Goal: Information Seeking & Learning: Check status

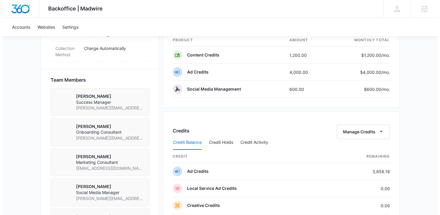
scroll to position [309, 0]
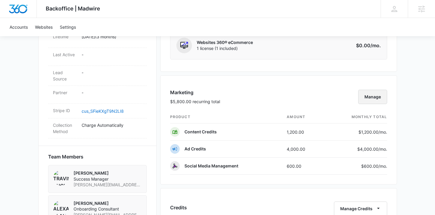
click at [369, 96] on button "Manage" at bounding box center [372, 97] width 29 height 14
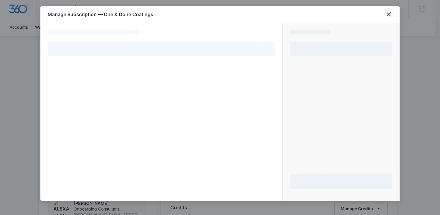
select select "pm_1RYsVWA4n8RTgNjU8U9WNZuL"
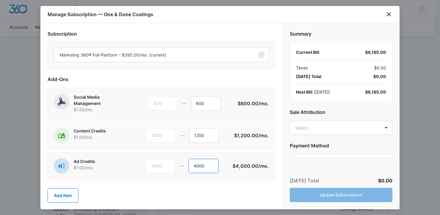
drag, startPoint x: 206, startPoint y: 166, endPoint x: 178, endPoint y: 164, distance: 28.5
click at [178, 164] on div "4000 4000" at bounding box center [189, 166] width 88 height 14
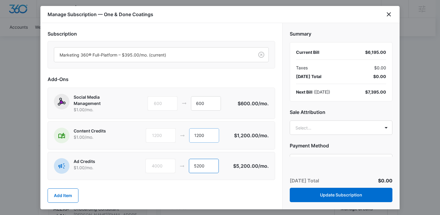
type input "5200"
drag, startPoint x: 209, startPoint y: 135, endPoint x: 191, endPoint y: 135, distance: 18.3
click at [191, 135] on input "1200" at bounding box center [204, 135] width 30 height 14
type input "0"
click at [318, 127] on body "Backoffice | Madwire Apps Settings TB Travis Buchanan travis.buchanan@madwire.c…" at bounding box center [220, 121] width 440 height 861
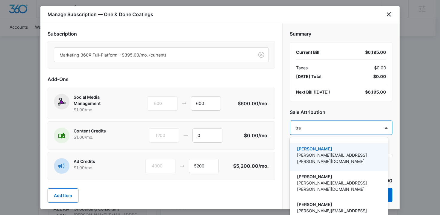
type input "trav"
click at [319, 147] on p "[PERSON_NAME]" at bounding box center [338, 149] width 83 height 6
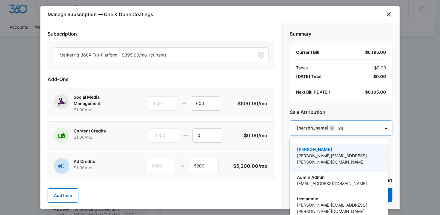
type input "mike"
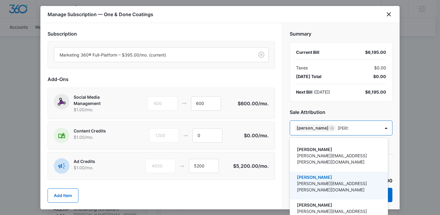
click at [316, 180] on p "Mike.Davin@madwire.com" at bounding box center [338, 186] width 83 height 13
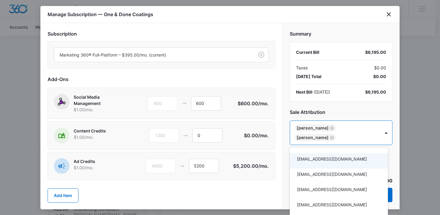
click at [286, 137] on div at bounding box center [220, 107] width 440 height 215
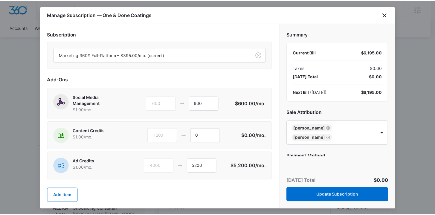
scroll to position [44, 0]
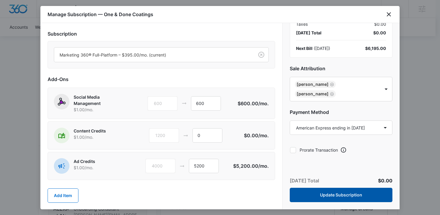
click at [336, 199] on button "Update Subscription" at bounding box center [341, 195] width 103 height 14
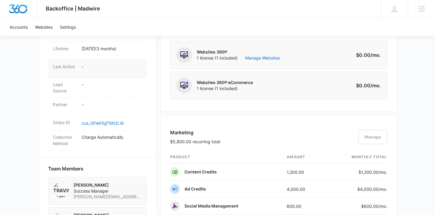
scroll to position [0, 0]
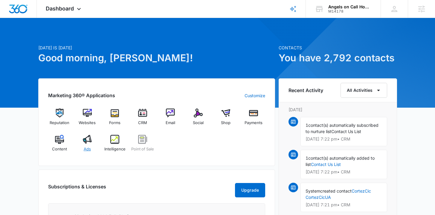
click at [86, 147] on span "Ads" at bounding box center [87, 149] width 7 height 6
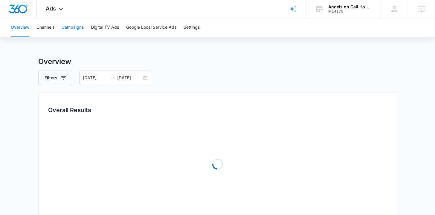
click at [73, 31] on button "Campaigns" at bounding box center [73, 27] width 22 height 19
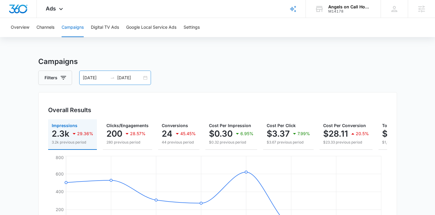
click at [148, 77] on div "07/31/2025 08/07/2025" at bounding box center [115, 78] width 72 height 14
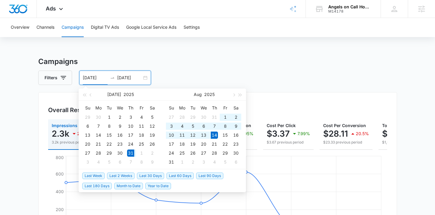
click at [126, 176] on span "Last 2 Weeks" at bounding box center [121, 176] width 28 height 7
type input "08/06/2025"
type input "08/14/2025"
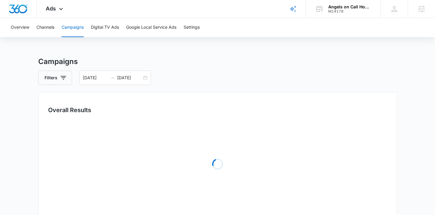
click at [130, 56] on h3 "Campaigns" at bounding box center [217, 61] width 359 height 11
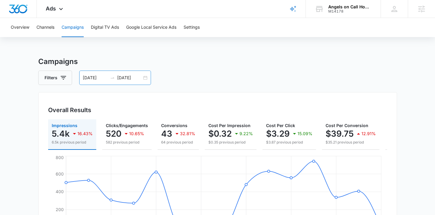
click at [145, 79] on div "07/31/2025 08/14/2025" at bounding box center [115, 78] width 72 height 14
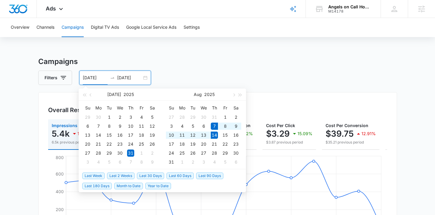
click at [97, 174] on span "Last Week" at bounding box center [93, 176] width 22 height 7
type input "08/07/2025"
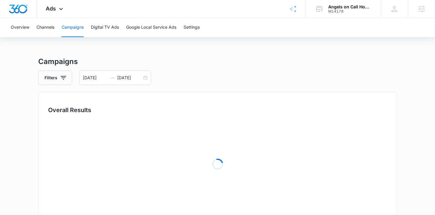
click at [19, 111] on main "Campaigns Filters 08/07/2025 08/14/2025 Overall Results Loading Campaigns List …" at bounding box center [217, 212] width 435 height 312
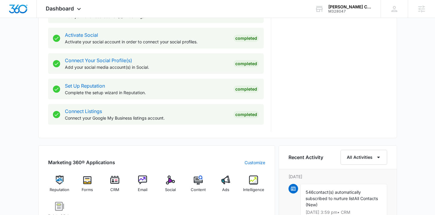
scroll to position [306, 0]
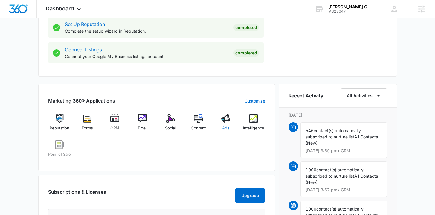
click at [225, 123] on img at bounding box center [225, 118] width 9 height 9
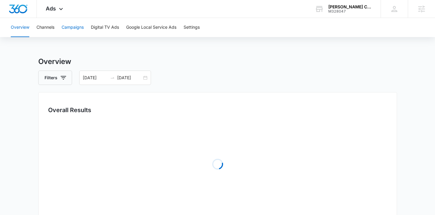
click at [73, 21] on button "Campaigns" at bounding box center [73, 27] width 22 height 19
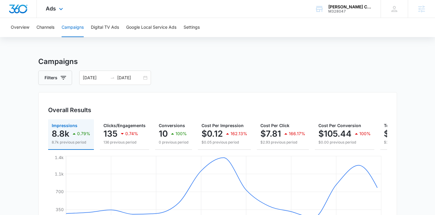
click at [22, 4] on img "Dashboard" at bounding box center [18, 8] width 19 height 9
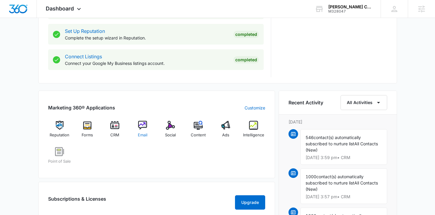
scroll to position [302, 0]
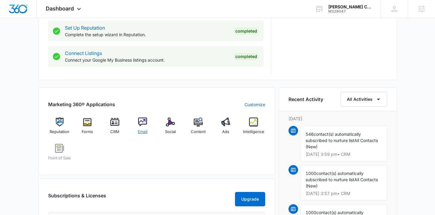
click at [152, 128] on div "Email" at bounding box center [142, 129] width 23 height 22
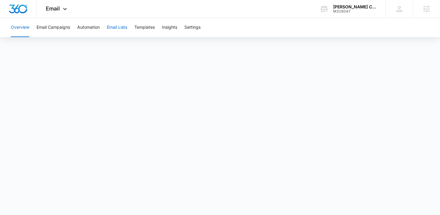
click at [116, 30] on button "Email Lists" at bounding box center [117, 27] width 20 height 19
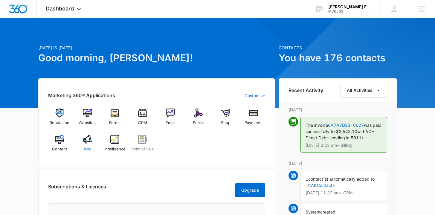
click at [83, 150] on div "Ads" at bounding box center [87, 146] width 23 height 22
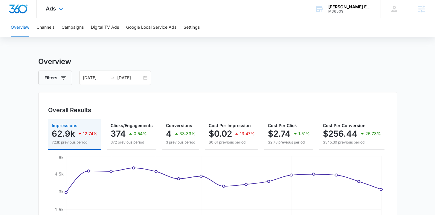
click at [18, 9] on img "Dashboard" at bounding box center [18, 8] width 19 height 9
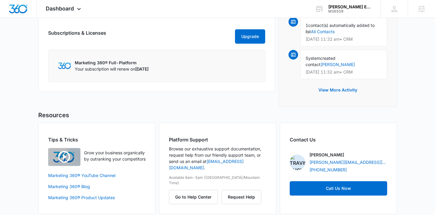
scroll to position [61, 0]
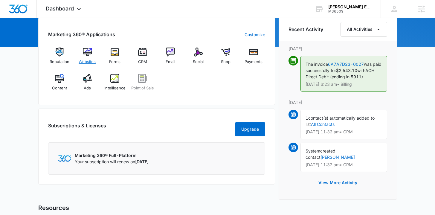
click at [90, 60] on span "Websites" at bounding box center [87, 62] width 17 height 6
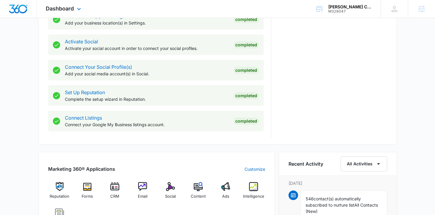
scroll to position [293, 0]
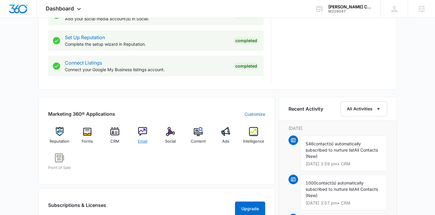
click at [142, 141] on span "Email" at bounding box center [143, 142] width 10 height 6
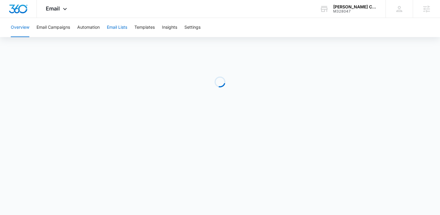
click at [119, 27] on button "Email Lists" at bounding box center [117, 27] width 20 height 19
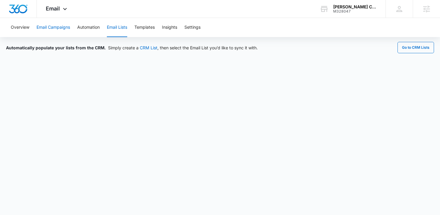
click at [43, 28] on button "Email Campaigns" at bounding box center [54, 27] width 34 height 19
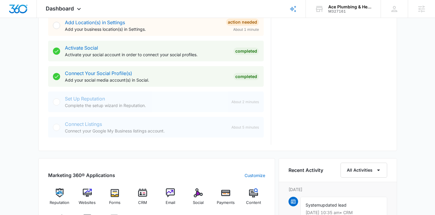
scroll to position [319, 0]
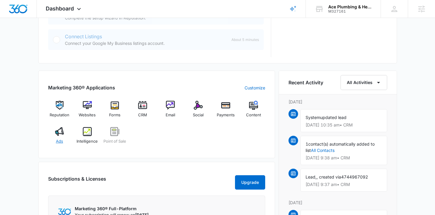
click at [59, 138] on div "Ads" at bounding box center [59, 138] width 23 height 22
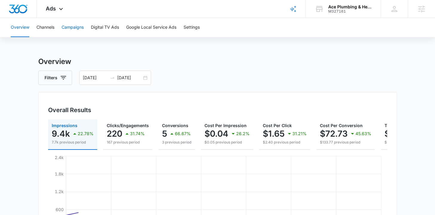
click at [74, 27] on button "Campaigns" at bounding box center [73, 27] width 22 height 19
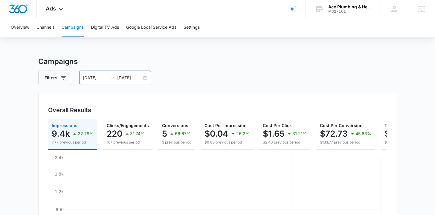
click at [147, 76] on div "07/28/2025 08/11/2025" at bounding box center [115, 78] width 72 height 14
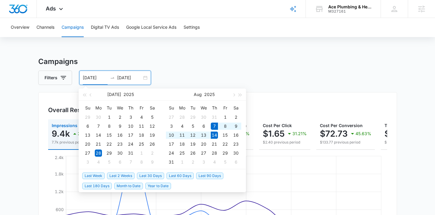
click at [94, 177] on span "Last Week" at bounding box center [93, 176] width 22 height 7
type input "[DATE]"
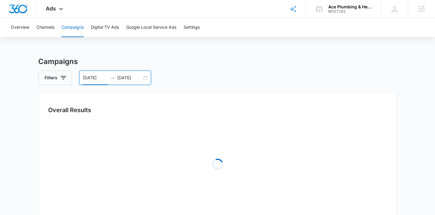
click at [9, 105] on main "Campaigns Filters 08/07/2025 08/14/2025 Overall Results Loading Campaigns List …" at bounding box center [217, 212] width 435 height 312
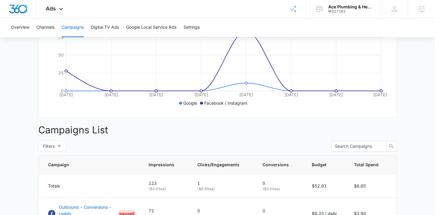
scroll to position [247, 0]
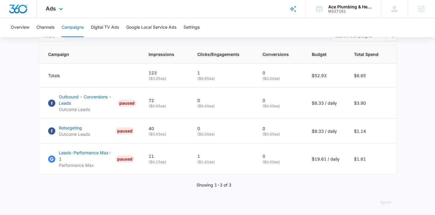
click at [15, 9] on img "Dashboard" at bounding box center [18, 8] width 19 height 9
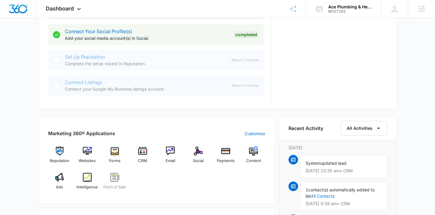
scroll to position [298, 0]
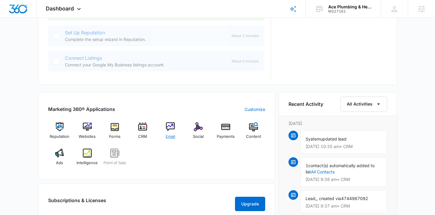
click at [171, 132] on div "Email" at bounding box center [170, 133] width 23 height 22
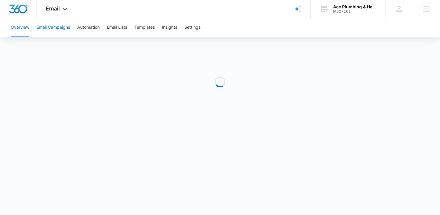
click at [50, 27] on button "Email Campaigns" at bounding box center [54, 27] width 34 height 19
click at [19, 6] on img "Dashboard" at bounding box center [18, 8] width 19 height 9
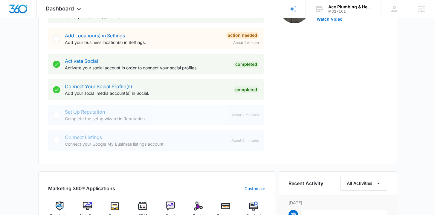
scroll to position [303, 0]
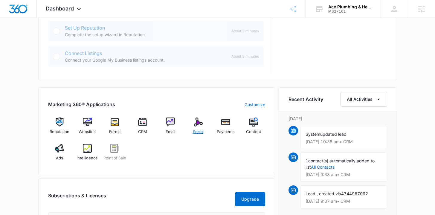
click at [194, 131] on span "Social" at bounding box center [198, 132] width 11 height 6
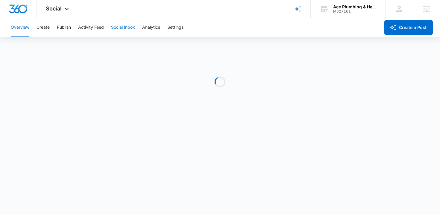
click at [128, 28] on button "Social Inbox" at bounding box center [123, 27] width 24 height 19
click at [147, 28] on button "Analytics" at bounding box center [151, 27] width 18 height 19
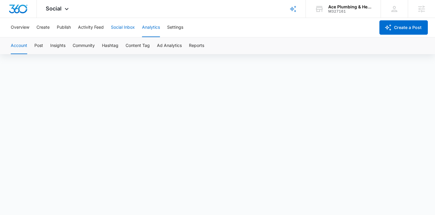
click at [132, 28] on button "Social Inbox" at bounding box center [123, 27] width 24 height 19
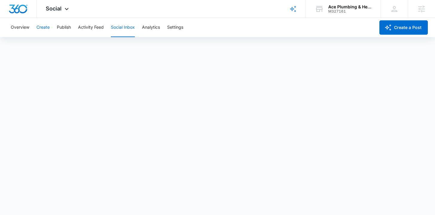
click at [48, 34] on button "Create" at bounding box center [43, 27] width 13 height 19
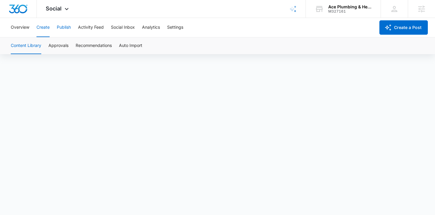
click at [67, 22] on button "Publish" at bounding box center [64, 27] width 14 height 19
click at [59, 47] on div "Calendar Schedules" at bounding box center [217, 45] width 421 height 17
click at [54, 46] on button "Schedules" at bounding box center [46, 45] width 20 height 17
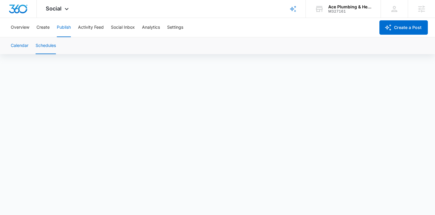
click at [27, 44] on button "Calendar" at bounding box center [20, 45] width 18 height 17
click at [182, 34] on button "Settings" at bounding box center [175, 27] width 16 height 19
click at [48, 26] on button "Create" at bounding box center [43, 27] width 13 height 19
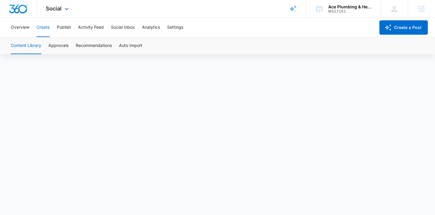
click at [16, 10] on img "Dashboard" at bounding box center [18, 8] width 19 height 9
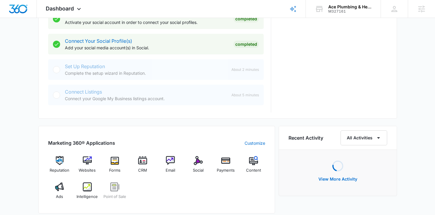
scroll to position [287, 0]
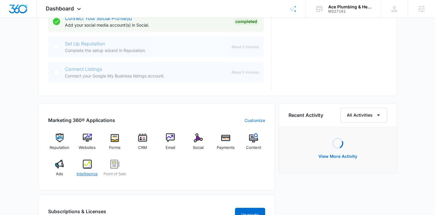
click at [90, 168] on div "Intelligence" at bounding box center [87, 171] width 23 height 22
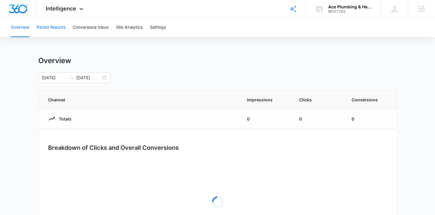
click at [52, 26] on button "Period Reports" at bounding box center [51, 27] width 29 height 19
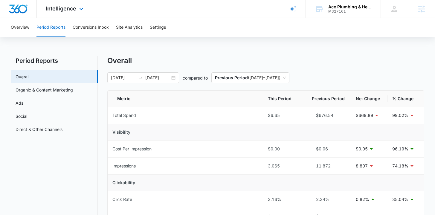
click at [26, 4] on div at bounding box center [18, 9] width 37 height 18
click at [22, 6] on img "Dashboard" at bounding box center [18, 8] width 19 height 9
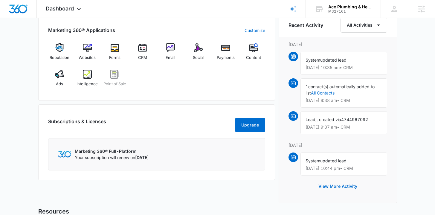
scroll to position [377, 0]
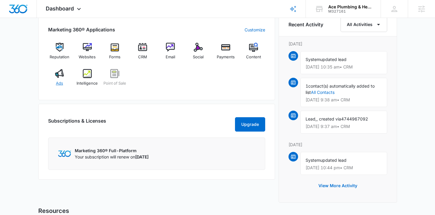
click at [52, 80] on div "Ads" at bounding box center [59, 80] width 23 height 22
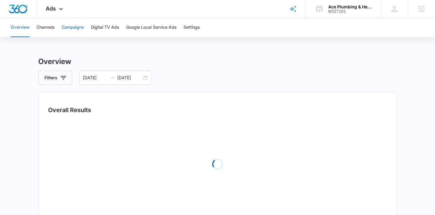
click at [79, 27] on button "Campaigns" at bounding box center [73, 27] width 22 height 19
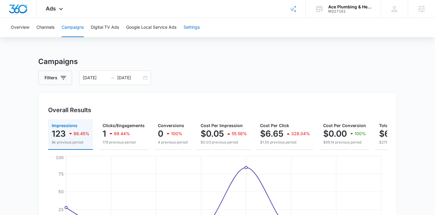
click at [196, 25] on button "Settings" at bounding box center [192, 27] width 16 height 19
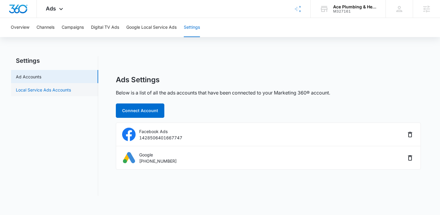
click at [57, 87] on link "Local Service Ads Accounts" at bounding box center [43, 90] width 55 height 6
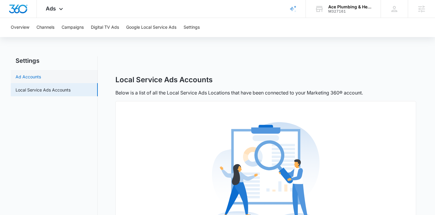
click at [41, 77] on link "Ad Accounts" at bounding box center [28, 77] width 25 height 6
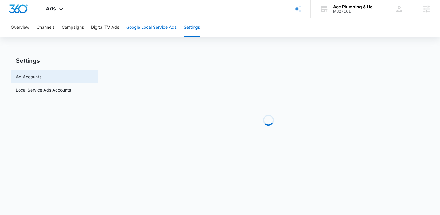
click at [138, 30] on button "Google Local Service Ads" at bounding box center [151, 27] width 50 height 19
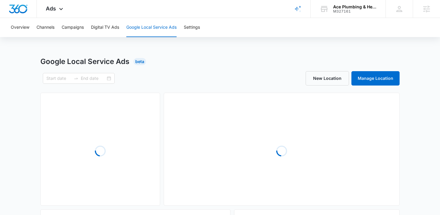
type input "08/07/2025"
type input "08/14/2025"
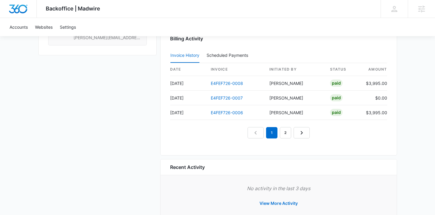
scroll to position [638, 0]
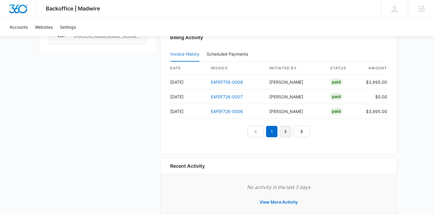
click at [280, 131] on link "2" at bounding box center [285, 131] width 11 height 11
click at [293, 135] on link "3" at bounding box center [292, 131] width 11 height 11
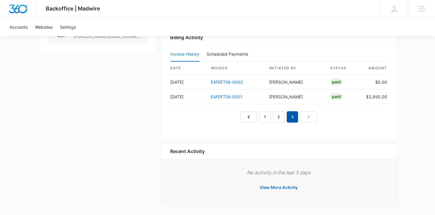
click at [294, 127] on div "Billing Activity Invoice History Scheduled Payments 0 date invoice Initiated By…" at bounding box center [278, 79] width 237 height 119
click at [276, 115] on link "2" at bounding box center [278, 116] width 11 height 11
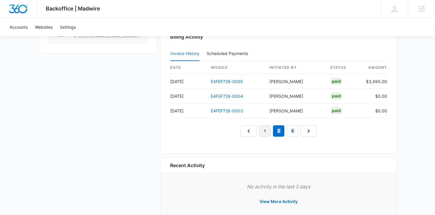
click at [266, 126] on link "1" at bounding box center [264, 130] width 11 height 11
click at [289, 129] on link "3" at bounding box center [292, 130] width 11 height 11
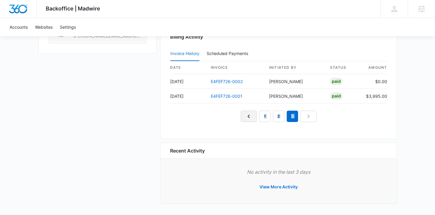
click at [252, 117] on icon "Previous Page" at bounding box center [248, 116] width 7 height 7
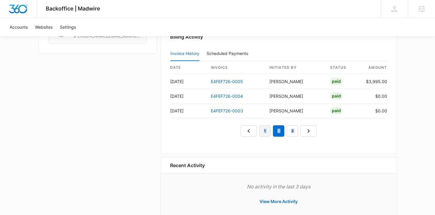
click at [268, 135] on link "1" at bounding box center [264, 130] width 11 height 11
click at [236, 151] on div "Billing Activity Invoice History Scheduled Payments 0 date invoice Initiated By…" at bounding box center [278, 87] width 237 height 134
click at [266, 131] on em "1" at bounding box center [264, 130] width 11 height 11
click at [253, 127] on nav "1 2 3" at bounding box center [279, 130] width 76 height 11
click at [231, 132] on div "1 2 3" at bounding box center [278, 130] width 217 height 11
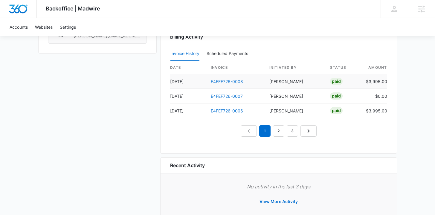
click at [221, 79] on link "E4FEF726-0008" at bounding box center [227, 81] width 32 height 5
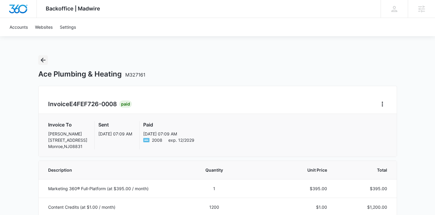
click at [43, 61] on icon "Back" at bounding box center [42, 60] width 7 height 7
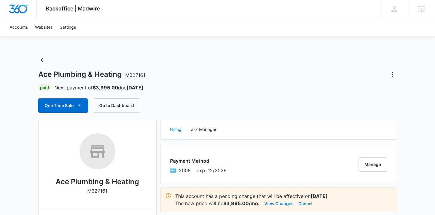
click at [271, 202] on button "View Changes" at bounding box center [279, 203] width 29 height 7
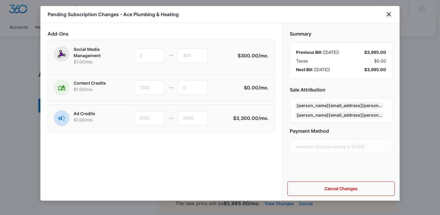
click at [390, 13] on icon "close" at bounding box center [388, 14] width 7 height 7
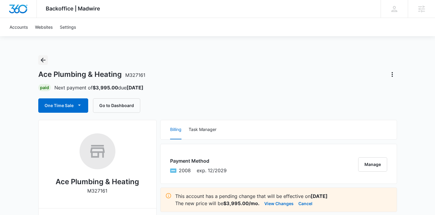
click at [45, 59] on icon "Back" at bounding box center [42, 60] width 7 height 7
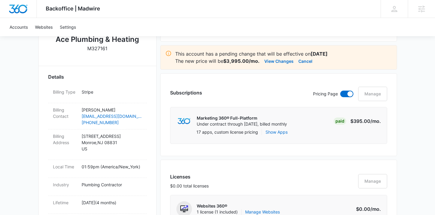
scroll to position [59, 0]
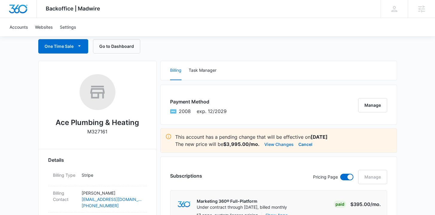
click at [270, 143] on button "View Changes" at bounding box center [279, 144] width 29 height 7
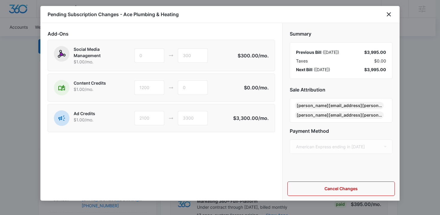
click at [29, 68] on div at bounding box center [220, 107] width 440 height 215
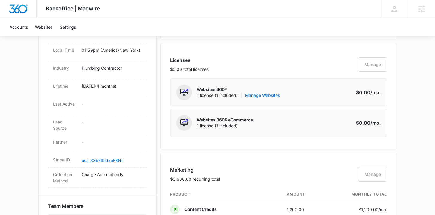
scroll to position [52, 0]
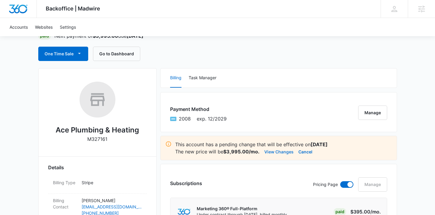
click at [286, 151] on button "View Changes" at bounding box center [279, 151] width 29 height 7
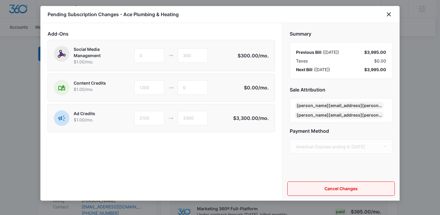
click at [335, 189] on button "Cancel Changes" at bounding box center [340, 189] width 107 height 14
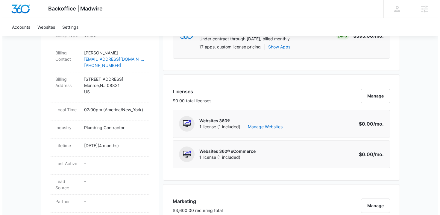
scroll to position [267, 0]
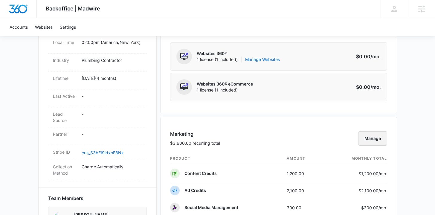
click at [365, 140] on button "Manage" at bounding box center [372, 138] width 29 height 14
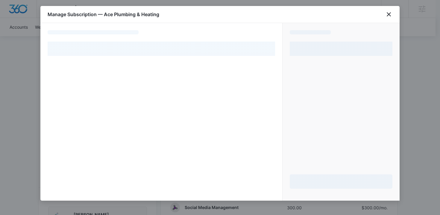
select select "pm_1RE8zrA4n8RTgNjU2nZ4MOe0"
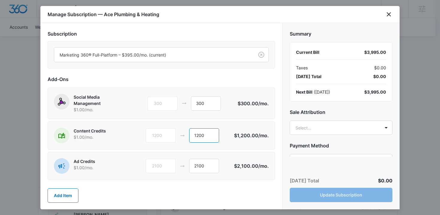
drag, startPoint x: 188, startPoint y: 136, endPoint x: 173, endPoint y: 134, distance: 14.4
click at [173, 134] on div "1200 1200" at bounding box center [190, 135] width 88 height 14
drag, startPoint x: 209, startPoint y: 134, endPoint x: 174, endPoint y: 134, distance: 35.0
click at [174, 134] on div "1200 1200" at bounding box center [190, 135] width 88 height 14
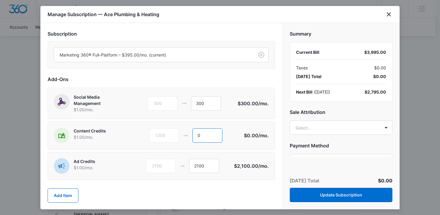
type input "0"
drag, startPoint x: 181, startPoint y: 164, endPoint x: 177, endPoint y: 164, distance: 4.5
click at [177, 164] on div "2100 2100" at bounding box center [190, 166] width 88 height 14
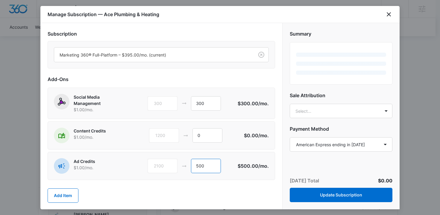
scroll to position [7, 0]
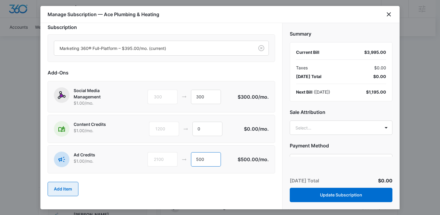
type input "500"
click at [54, 189] on button "Add Item" at bounding box center [63, 189] width 31 height 14
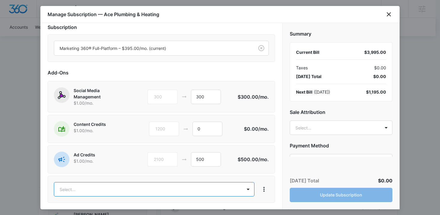
click at [66, 189] on body "Backoffice | Madwire Apps Settings TB Travis Buchanan travis.buchanan@madwire.c…" at bounding box center [220, 153] width 440 height 841
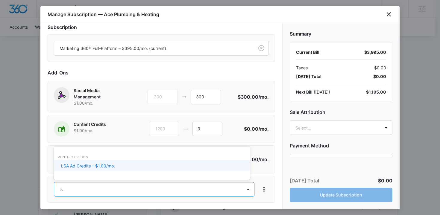
type input "lsa"
click at [101, 166] on p "LSA Ad Credits – $1.00/mo." at bounding box center [88, 166] width 54 height 6
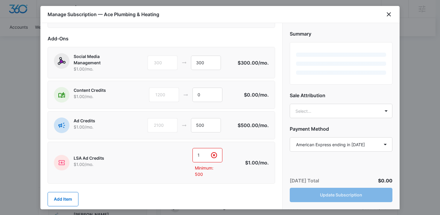
scroll to position [51, 0]
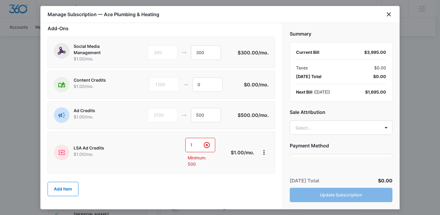
drag, startPoint x: 196, startPoint y: 145, endPoint x: 179, endPoint y: 143, distance: 17.2
click at [179, 143] on div "1 1 Minimum: 500" at bounding box center [184, 152] width 84 height 29
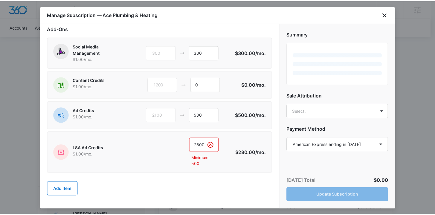
scroll to position [37, 0]
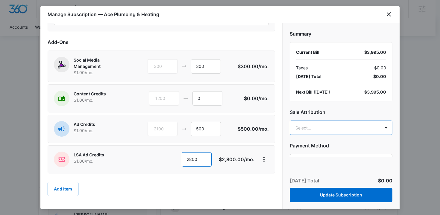
type input "2800"
click at [341, 124] on body "Backoffice | Madwire Apps Settings TB Travis Buchanan travis.buchanan@madwire.c…" at bounding box center [220, 153] width 440 height 841
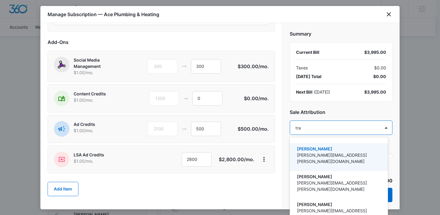
type input "trav"
click at [339, 149] on p "Travis Buchanan" at bounding box center [338, 149] width 83 height 6
type input "mike"
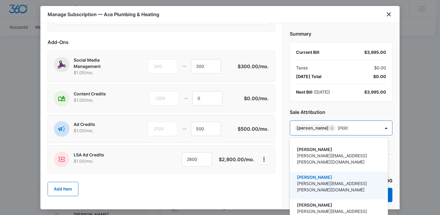
click at [317, 180] on p "Mike.Davin@madwire.com" at bounding box center [338, 186] width 83 height 13
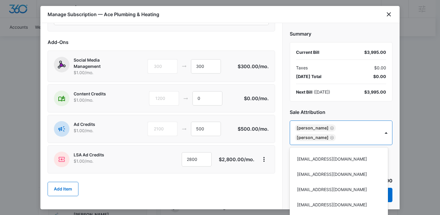
click at [355, 114] on div at bounding box center [220, 107] width 440 height 215
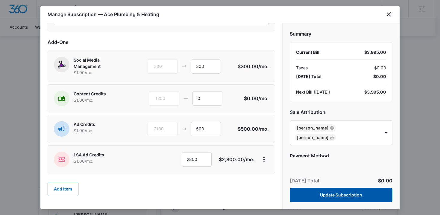
click at [351, 196] on button "Update Subscription" at bounding box center [341, 195] width 103 height 14
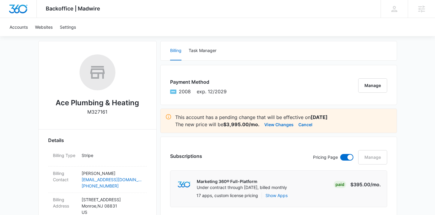
scroll to position [29, 0]
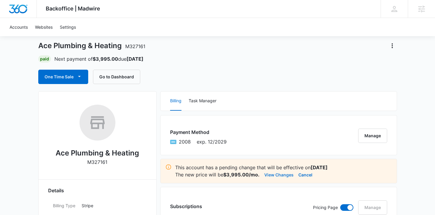
click at [278, 175] on button "View Changes" at bounding box center [279, 174] width 29 height 7
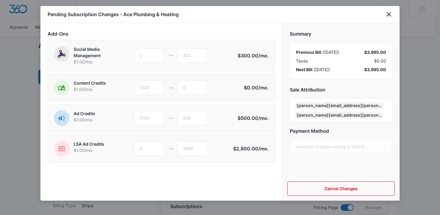
click at [390, 13] on icon "close" at bounding box center [389, 14] width 4 height 4
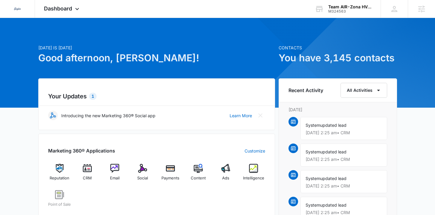
click at [35, 53] on div "[DATE] is [DATE] Good afternoon, [PERSON_NAME]! Contacts You have 3,145 contact…" at bounding box center [217, 218] width 435 height 387
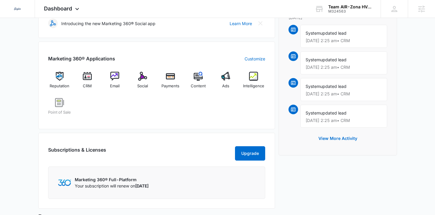
scroll to position [62, 0]
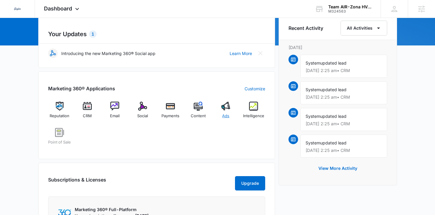
click at [223, 110] on img at bounding box center [225, 106] width 9 height 9
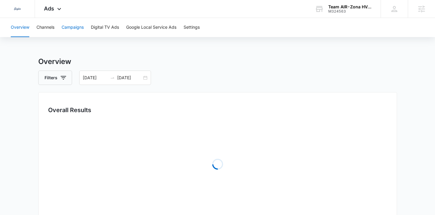
click at [80, 23] on button "Campaigns" at bounding box center [73, 27] width 22 height 19
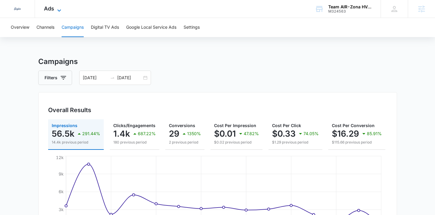
click at [51, 7] on span "Ads" at bounding box center [49, 8] width 10 height 6
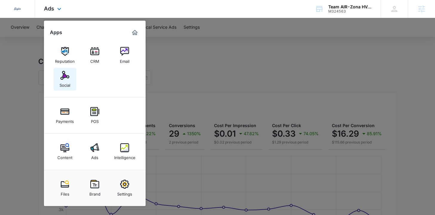
scroll to position [84, 0]
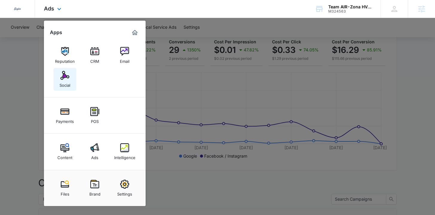
click at [62, 83] on div "Social" at bounding box center [65, 84] width 11 height 8
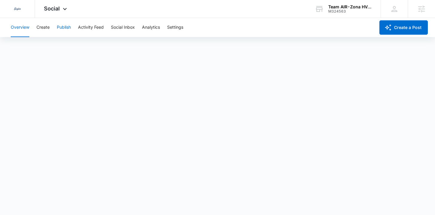
click at [70, 27] on button "Publish" at bounding box center [64, 27] width 14 height 19
click at [175, 22] on button "Settings" at bounding box center [175, 27] width 16 height 19
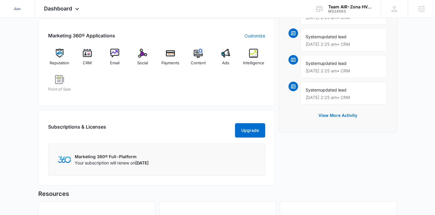
scroll to position [90, 0]
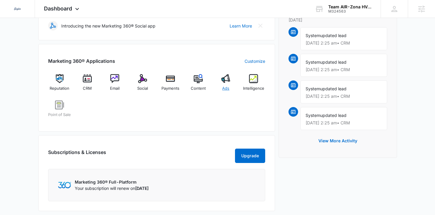
click at [227, 87] on span "Ads" at bounding box center [225, 89] width 7 height 6
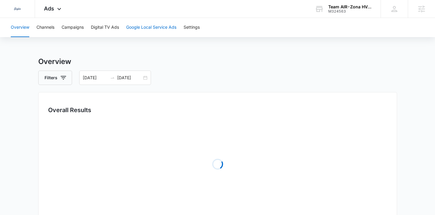
click at [138, 27] on button "Google Local Service Ads" at bounding box center [151, 27] width 50 height 19
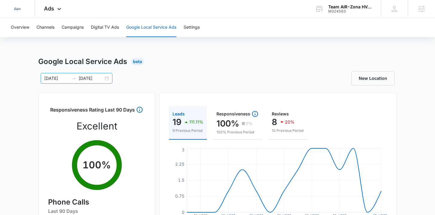
click at [105, 78] on div "07/28/2025 08/11/2025" at bounding box center [77, 78] width 72 height 11
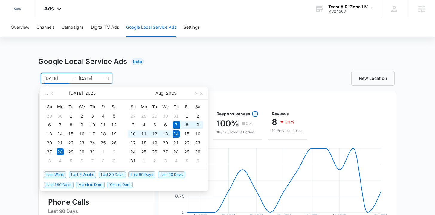
click at [57, 176] on span "Last Week" at bounding box center [55, 174] width 22 height 7
type input "08/07/2025"
type input "08/14/2025"
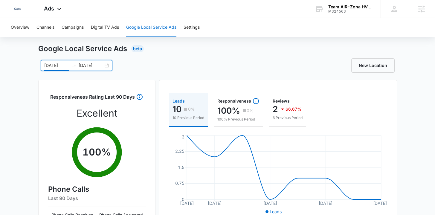
scroll to position [20, 0]
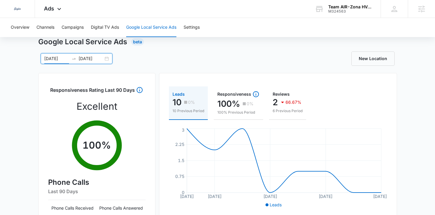
click at [107, 60] on div "08/07/2025 08/14/2025" at bounding box center [77, 58] width 72 height 11
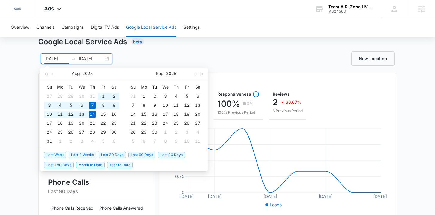
click at [77, 155] on span "Last 2 Weeks" at bounding box center [83, 155] width 28 height 7
type input "07/31/2025"
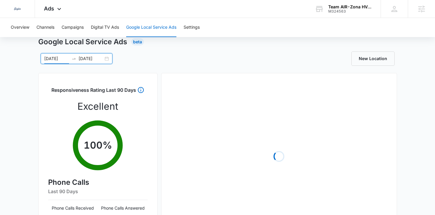
click at [29, 132] on div "Google Local Service Ads Beta 07/31/2025 08/14/2025 Jul 2025 Su Mo Tu We Th Fr …" at bounding box center [217, 206] width 435 height 338
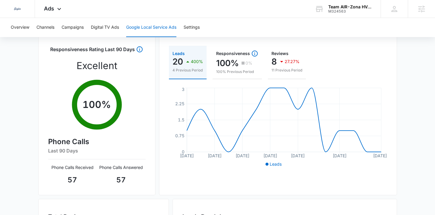
scroll to position [0, 0]
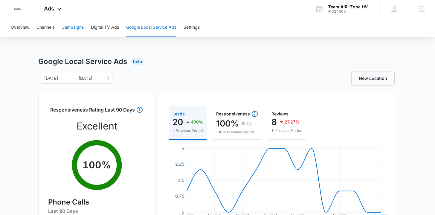
click at [77, 28] on button "Campaigns" at bounding box center [73, 27] width 22 height 19
